Goal: Transaction & Acquisition: Purchase product/service

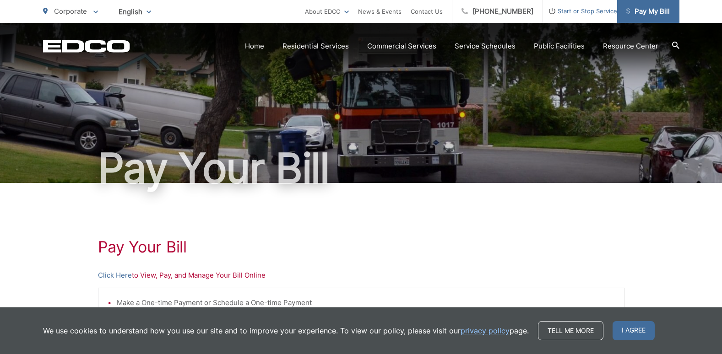
click at [641, 10] on span "Pay My Bill" at bounding box center [647, 11] width 43 height 11
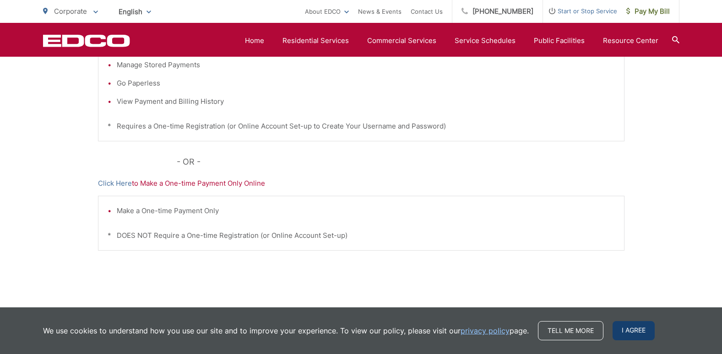
click at [627, 329] on span "I agree" at bounding box center [633, 330] width 42 height 19
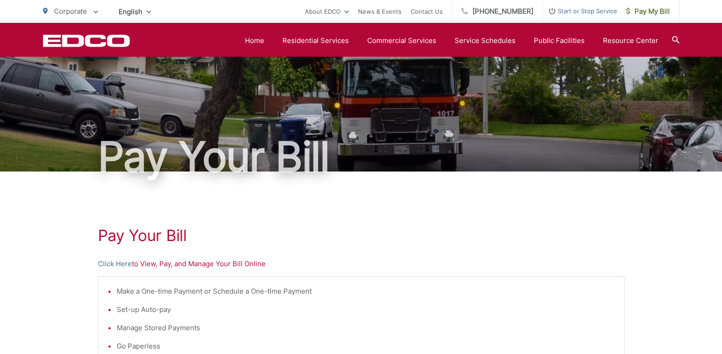
scroll to position [0, 0]
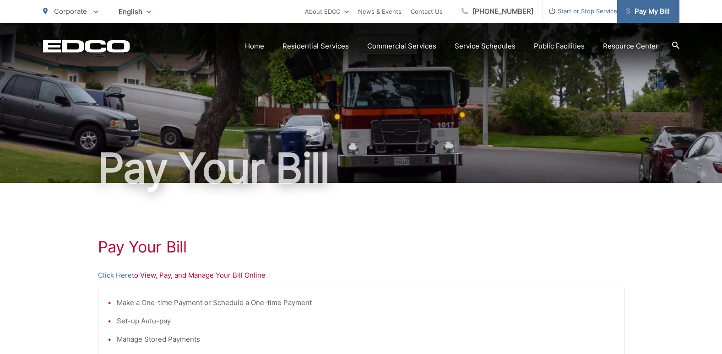
click at [662, 13] on span "Pay My Bill" at bounding box center [647, 11] width 43 height 11
click at [116, 276] on link "Click Here" at bounding box center [115, 275] width 34 height 11
